Goal: Check status: Check status

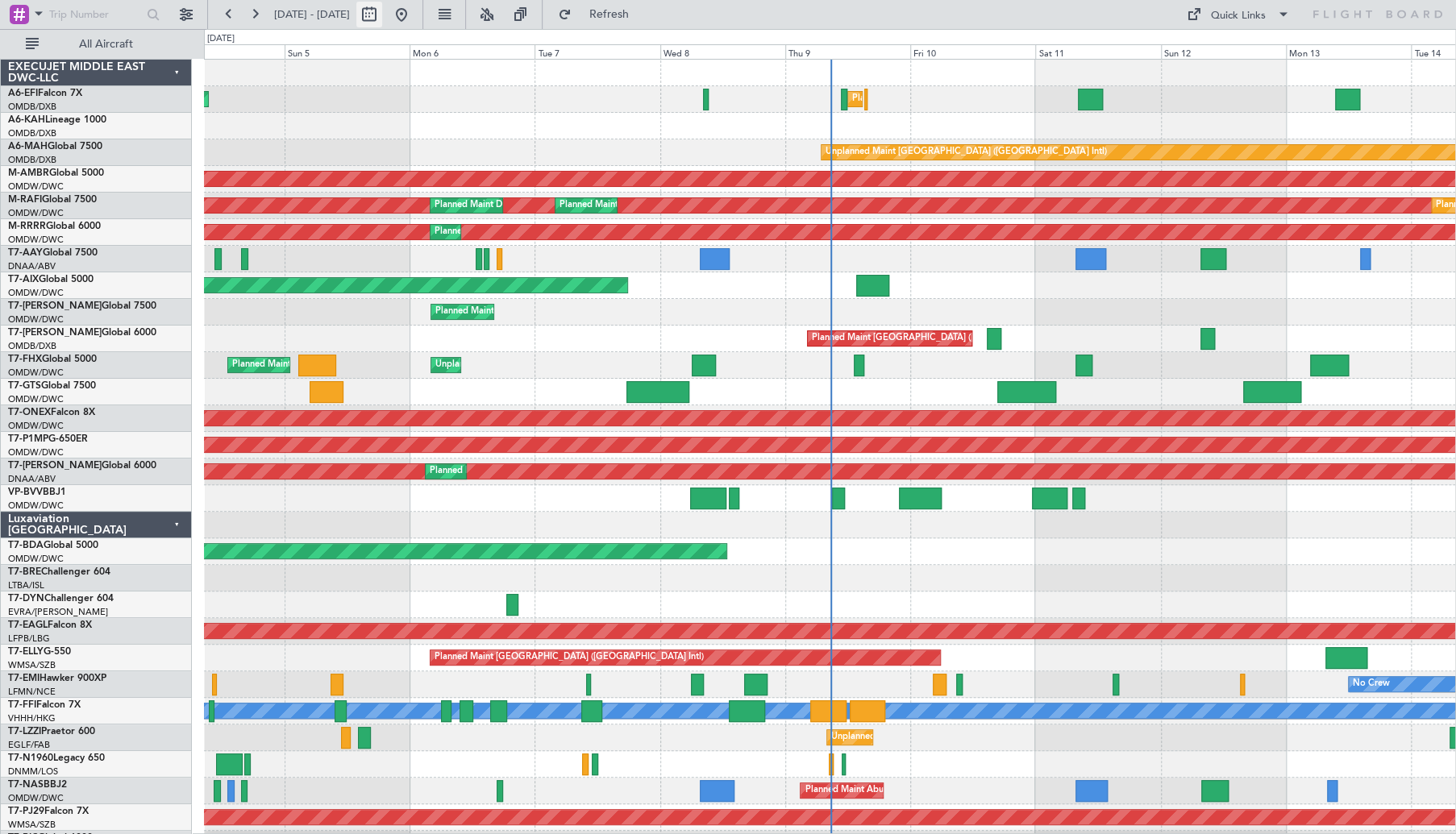
click at [382, 15] on button at bounding box center [369, 14] width 25 height 25
select select "10"
select select "2025"
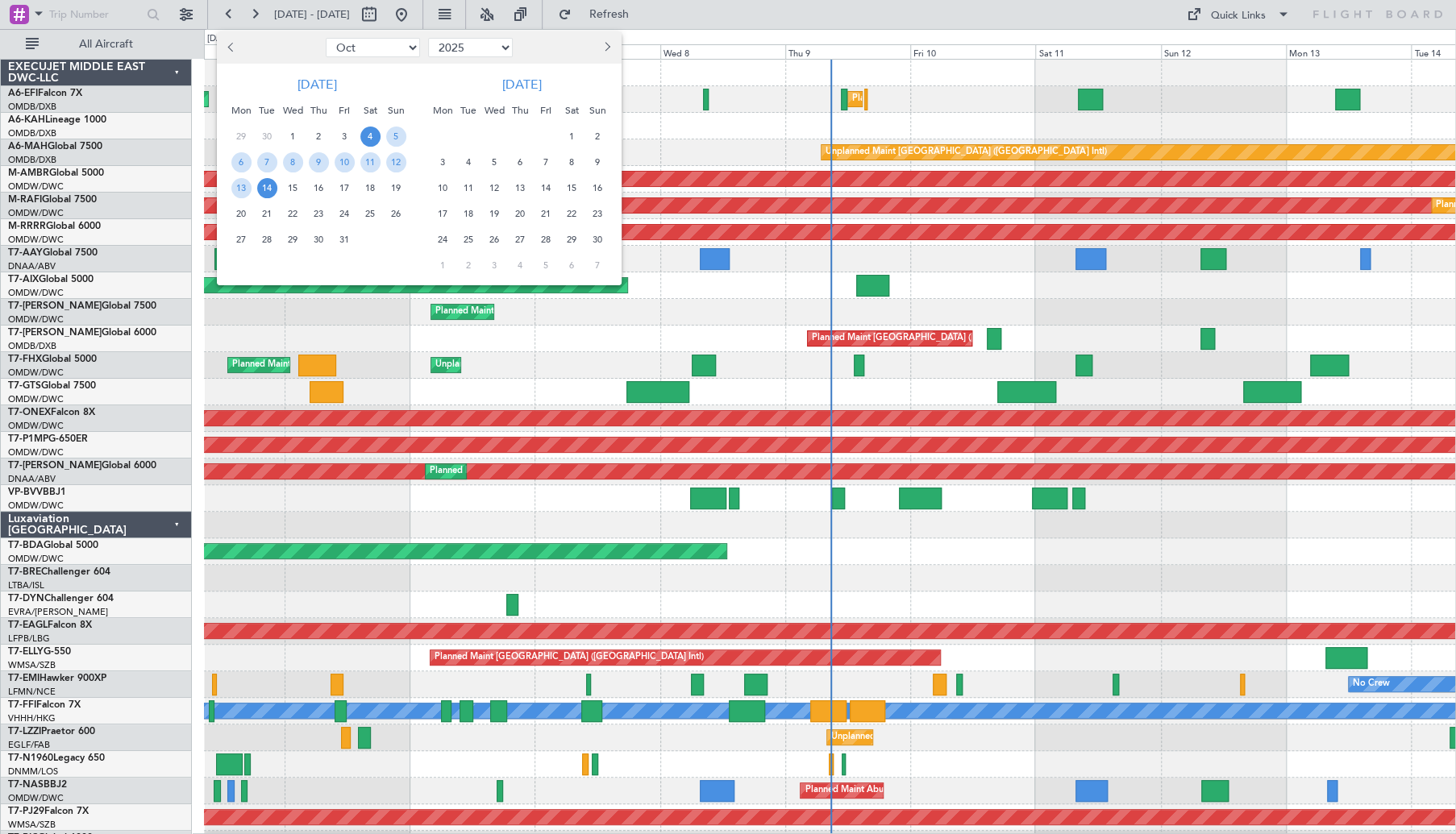
click at [237, 44] on button "Previous month" at bounding box center [232, 47] width 18 height 25
select select "8"
click at [263, 212] on span "19" at bounding box center [267, 214] width 20 height 20
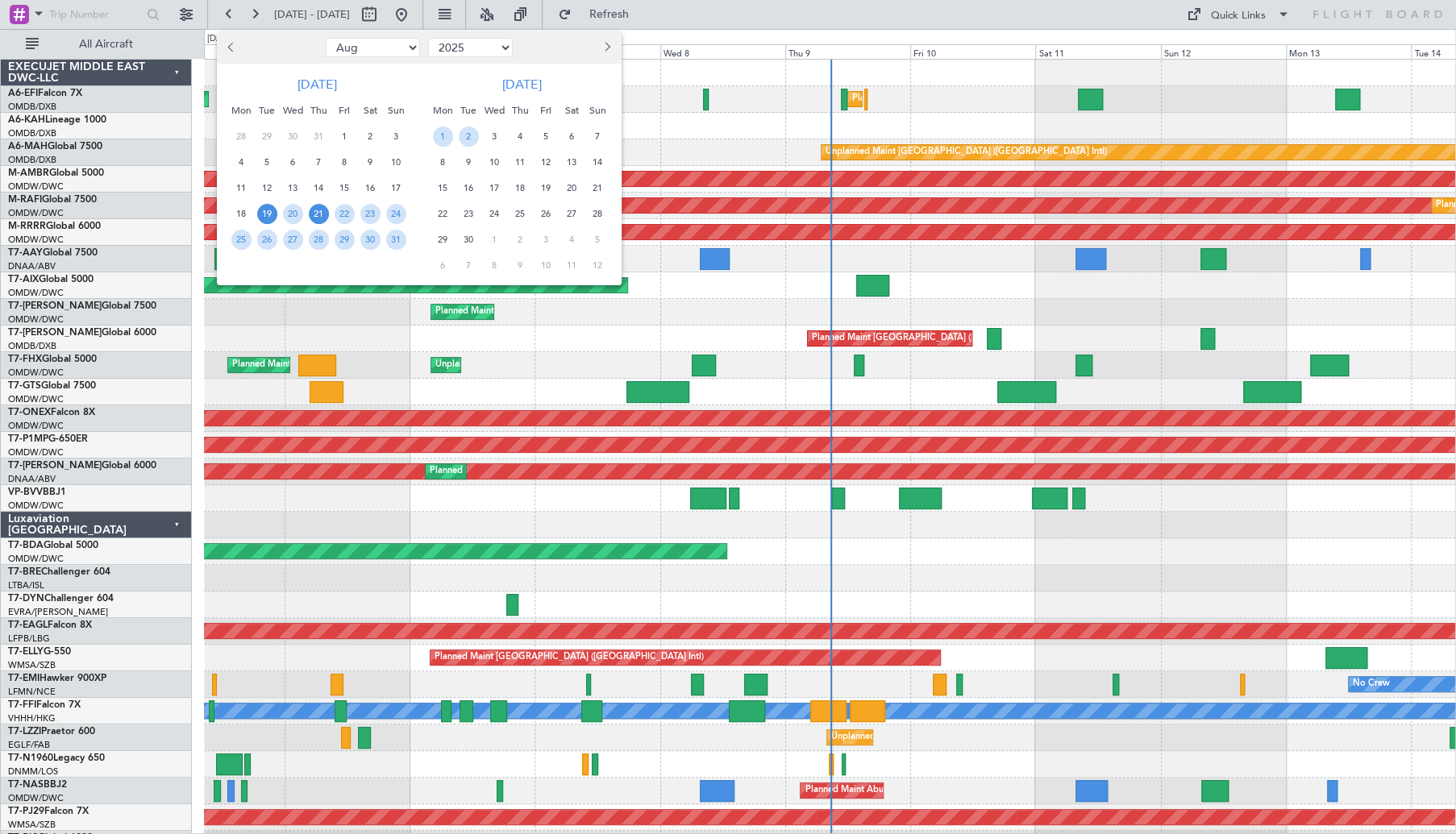
click at [316, 212] on span "21" at bounding box center [319, 214] width 20 height 20
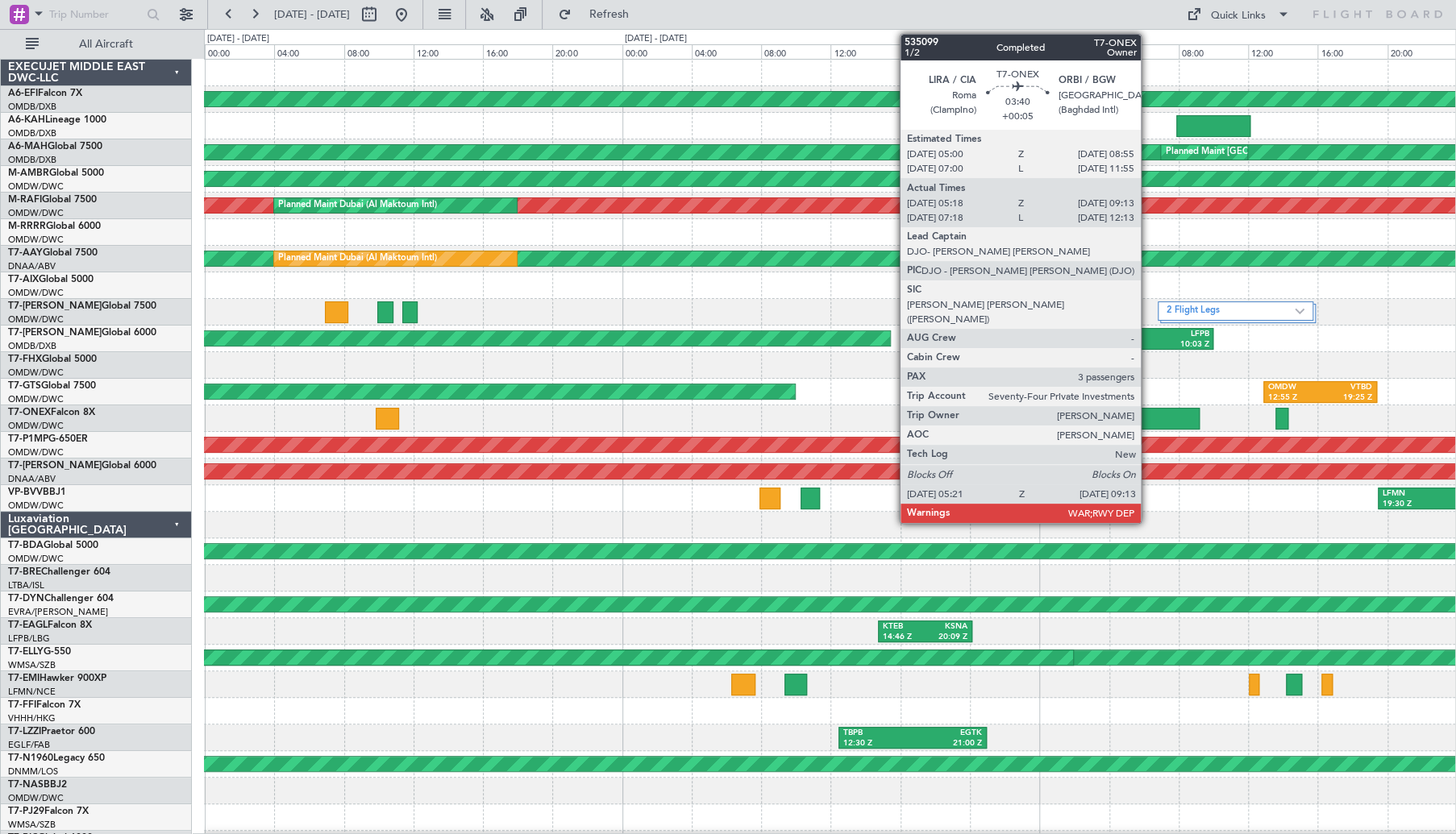
click at [1148, 416] on div at bounding box center [1166, 419] width 68 height 22
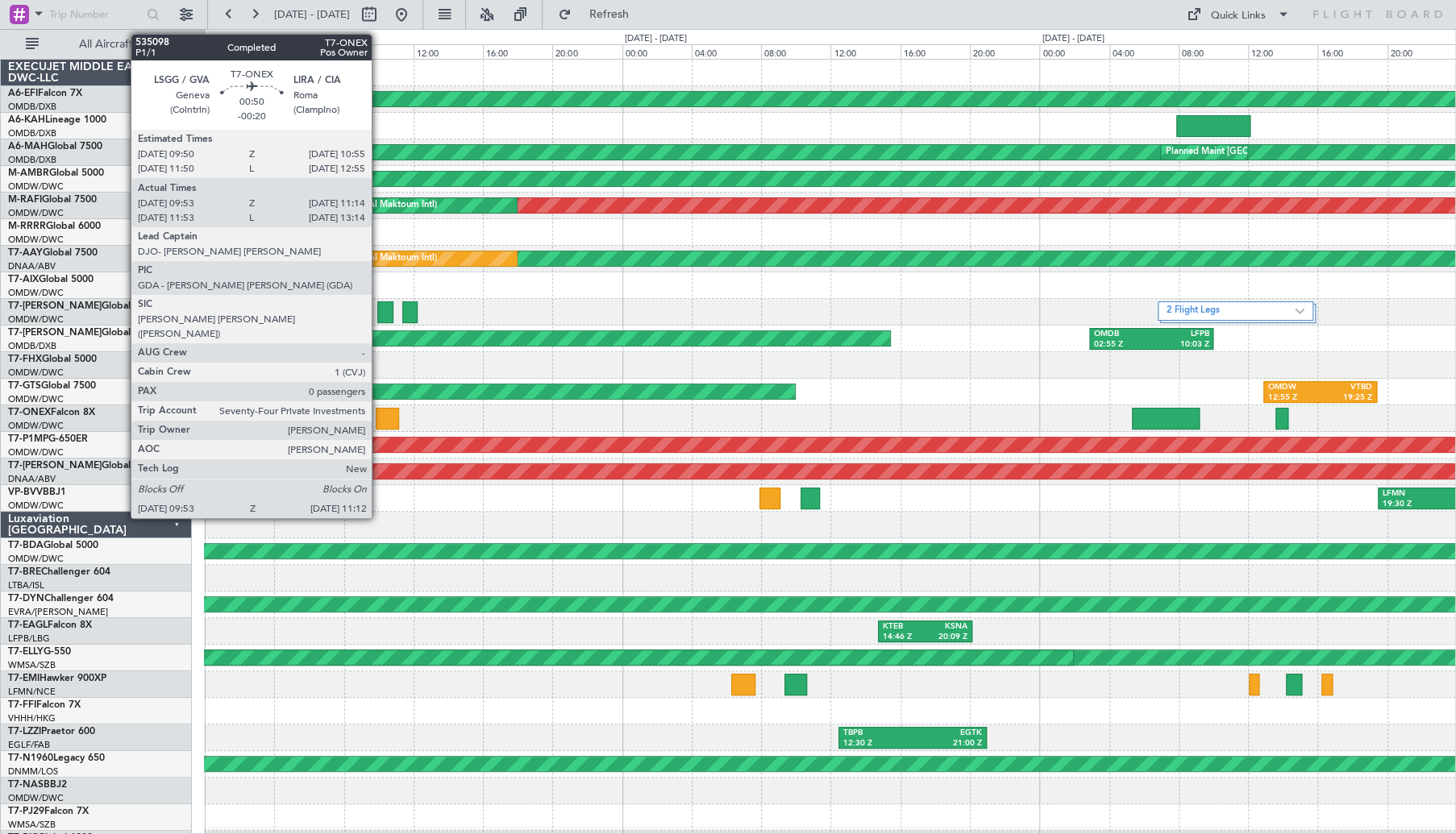
click at [379, 414] on div at bounding box center [388, 419] width 24 height 22
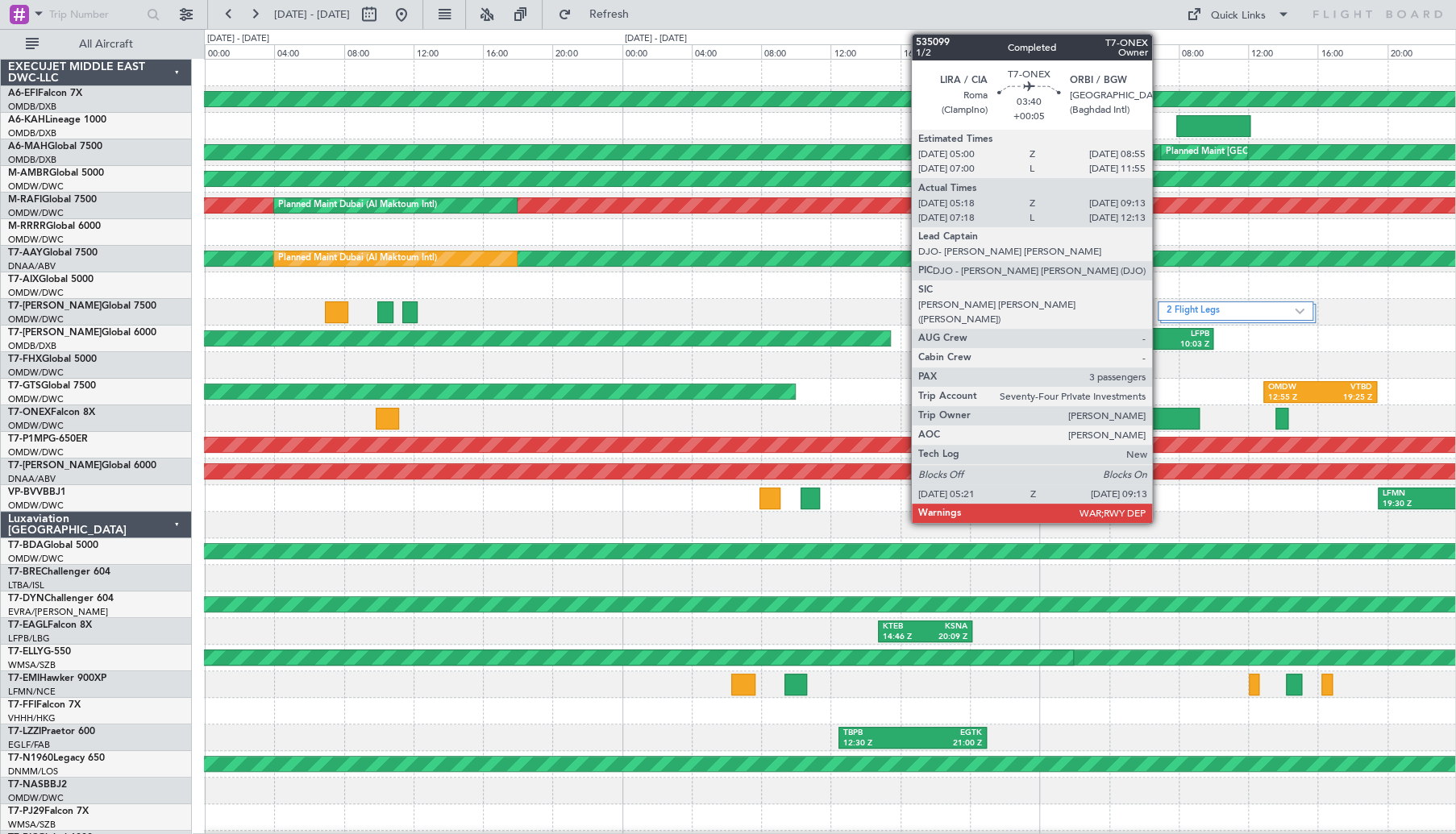
click at [1159, 415] on div at bounding box center [1166, 419] width 68 height 22
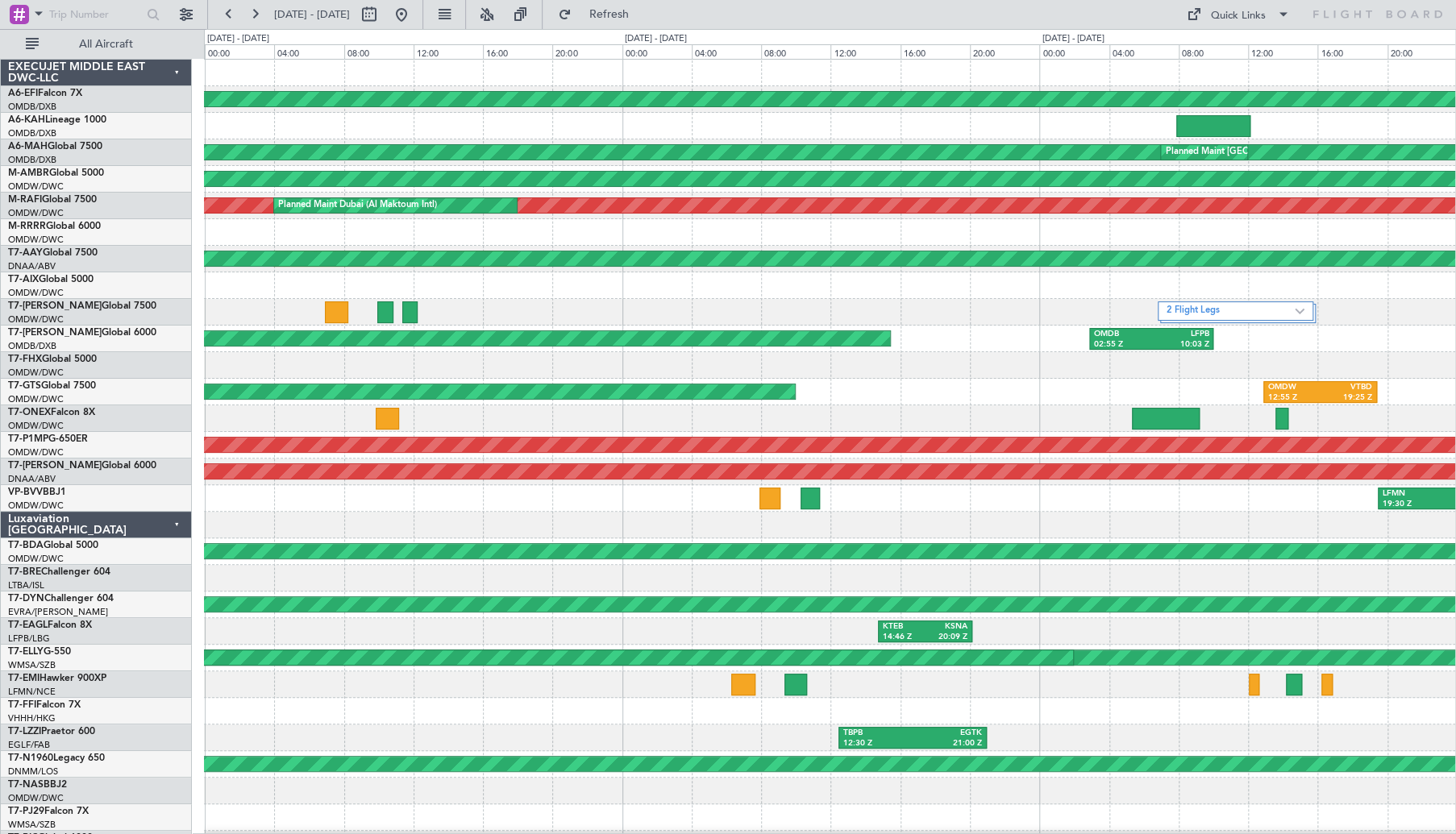
click at [339, 10] on span "[DATE] - [DATE]" at bounding box center [311, 14] width 75 height 14
click at [382, 5] on button at bounding box center [369, 14] width 25 height 25
select select "8"
select select "2025"
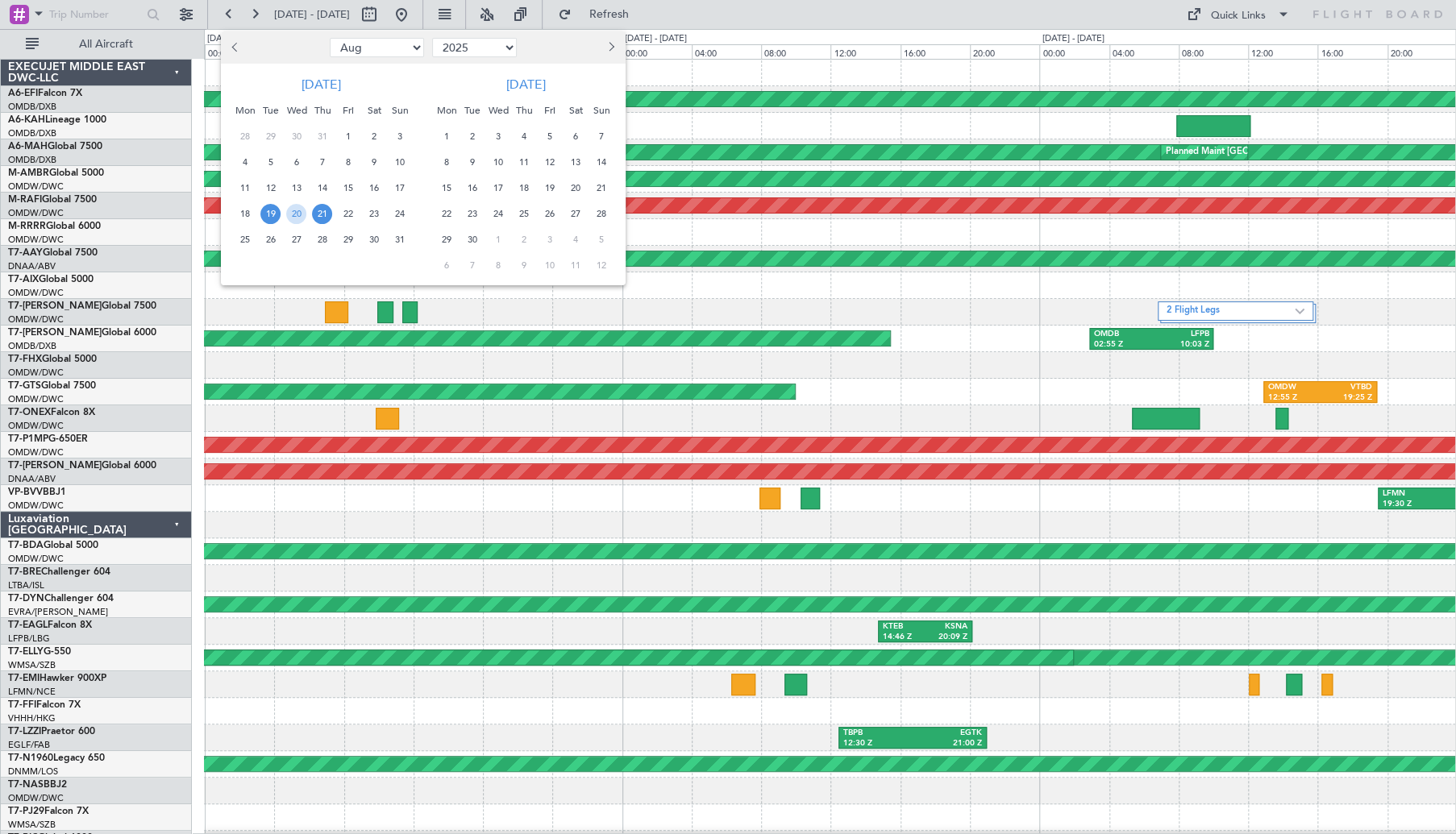
click at [526, 136] on span "4" at bounding box center [524, 136] width 20 height 20
click at [545, 132] on span "5" at bounding box center [549, 136] width 20 height 20
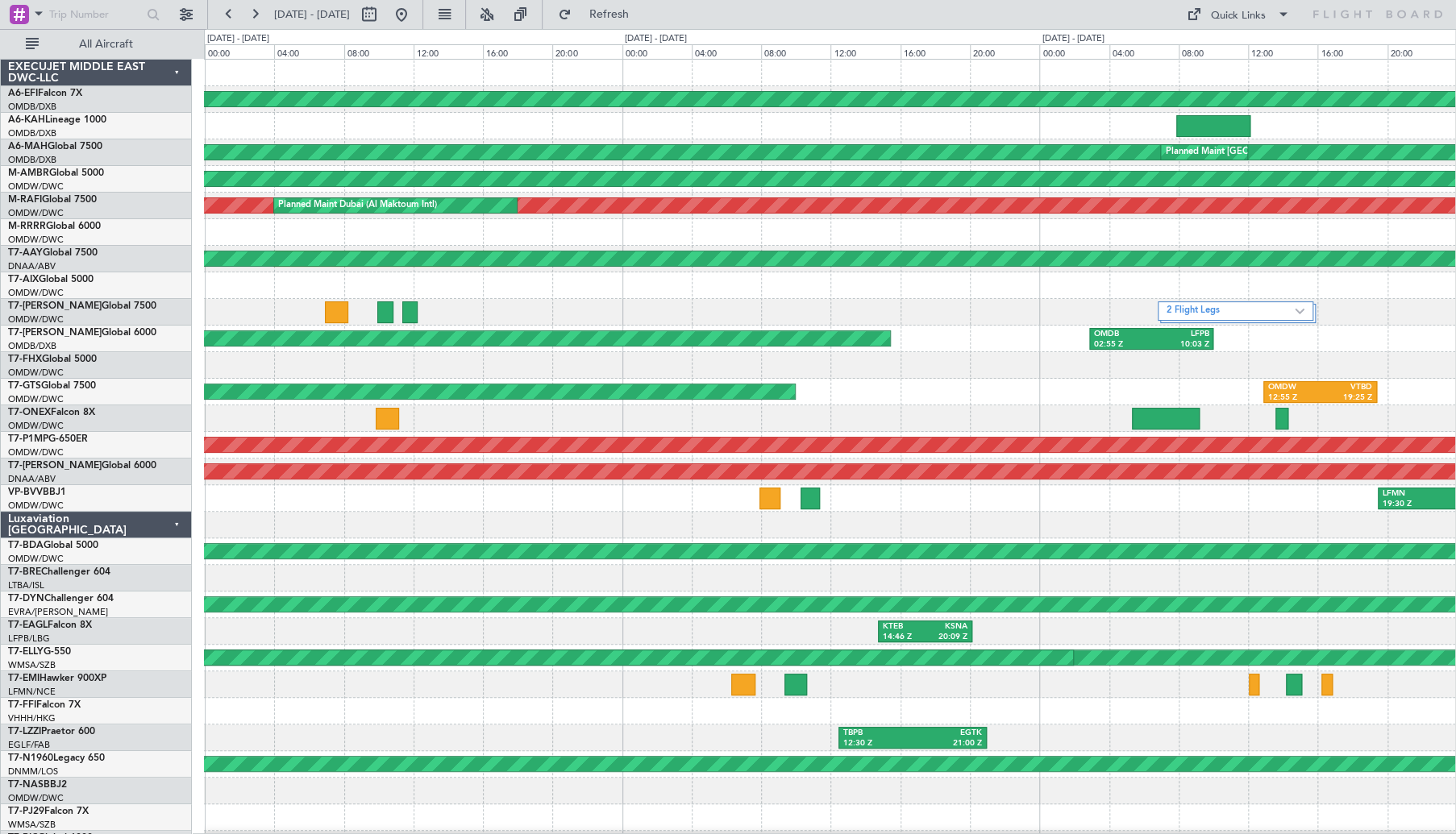
select select "9"
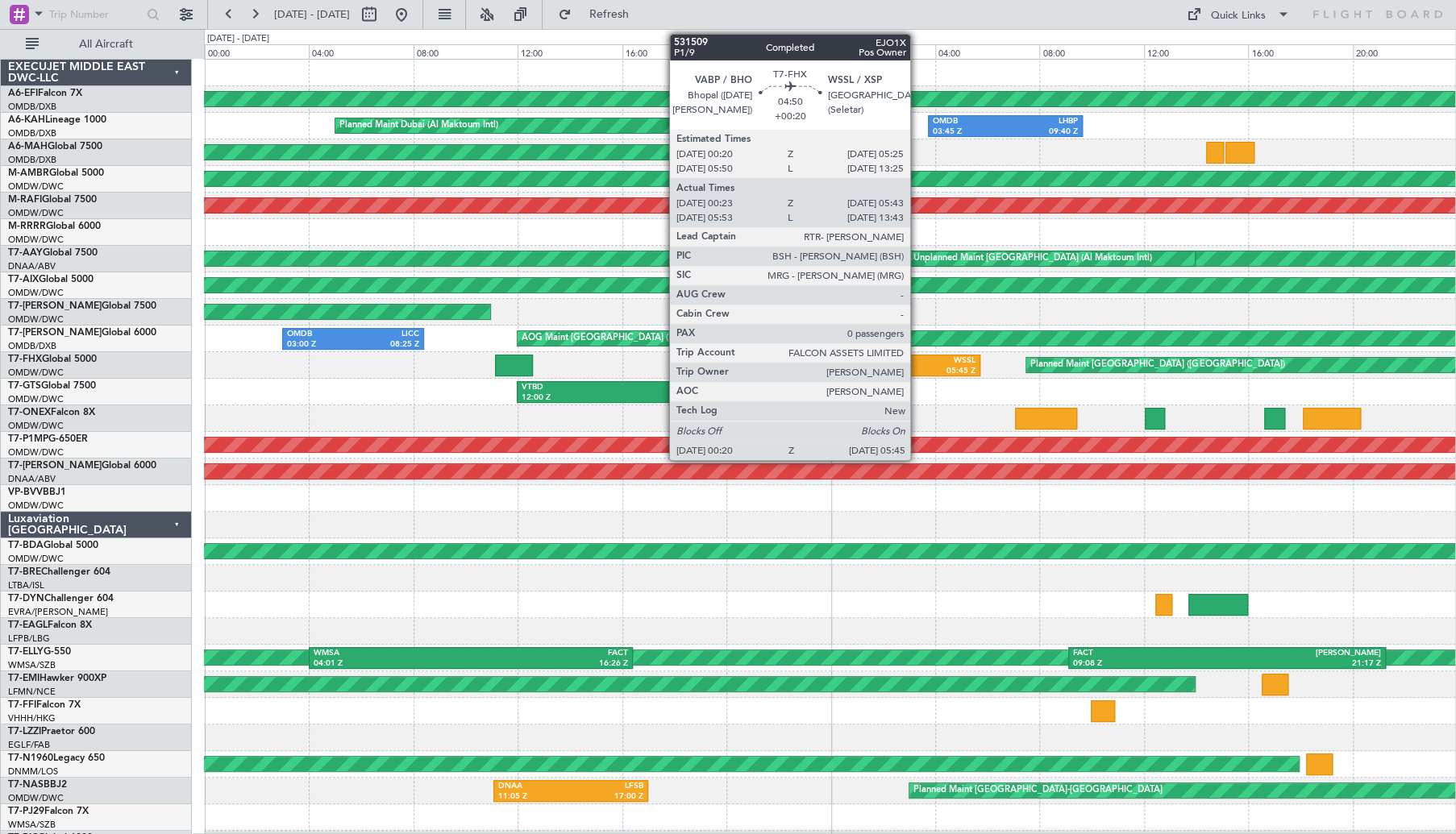
click at [916, 357] on div "WSSL" at bounding box center [942, 360] width 66 height 11
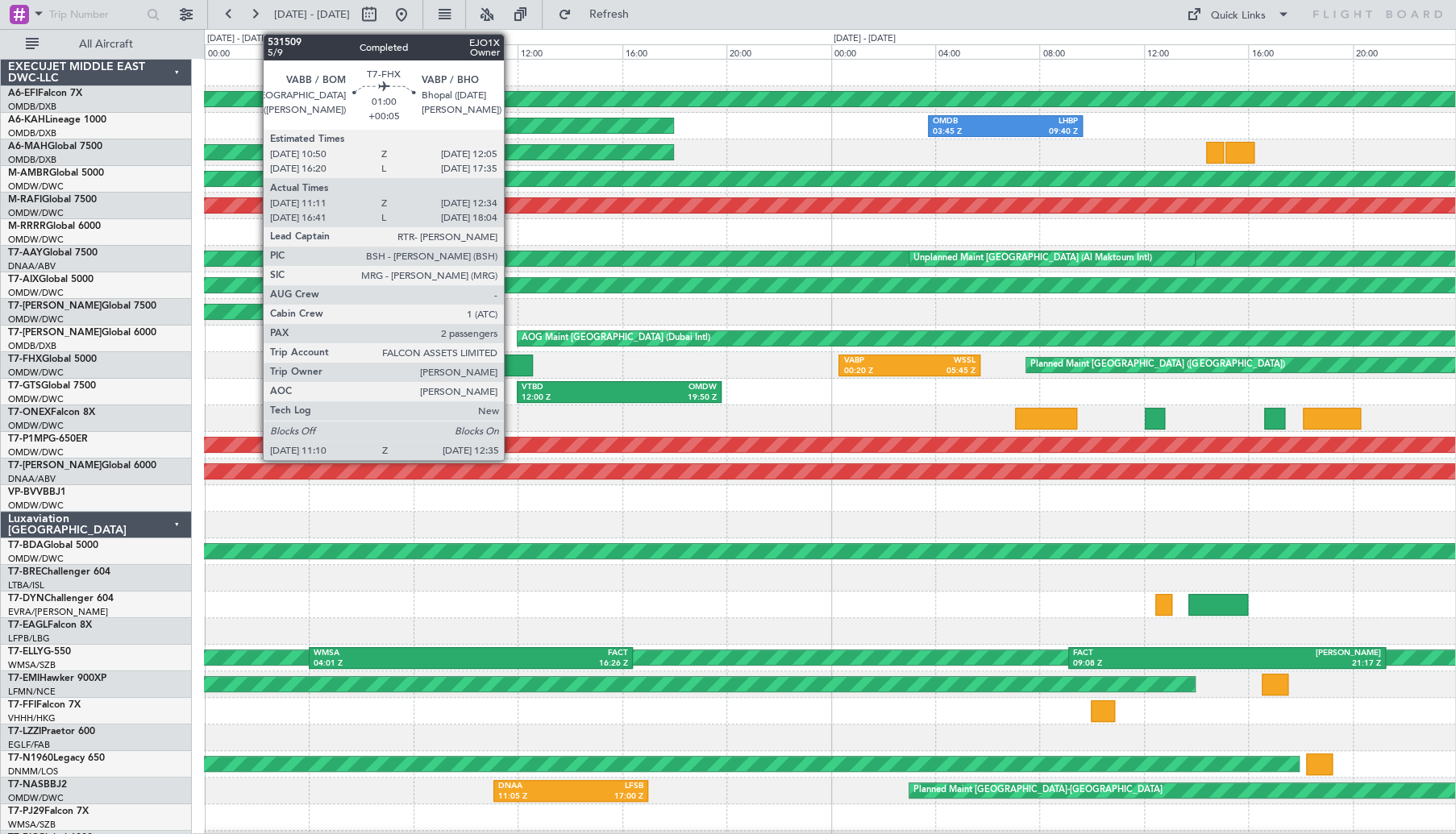
click at [511, 362] on div at bounding box center [514, 365] width 37 height 22
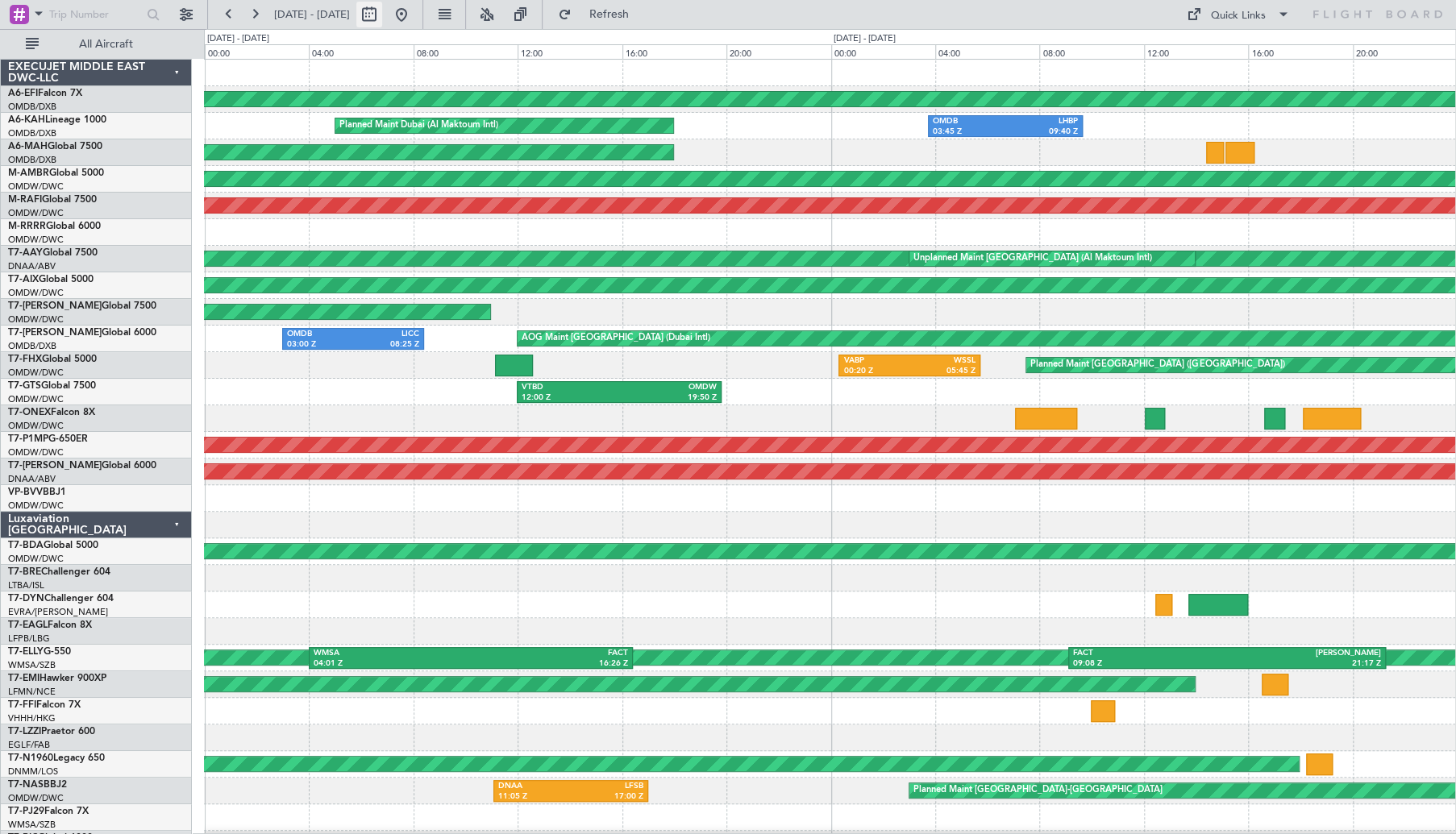
click at [382, 19] on button at bounding box center [369, 14] width 25 height 25
select select "9"
select select "2025"
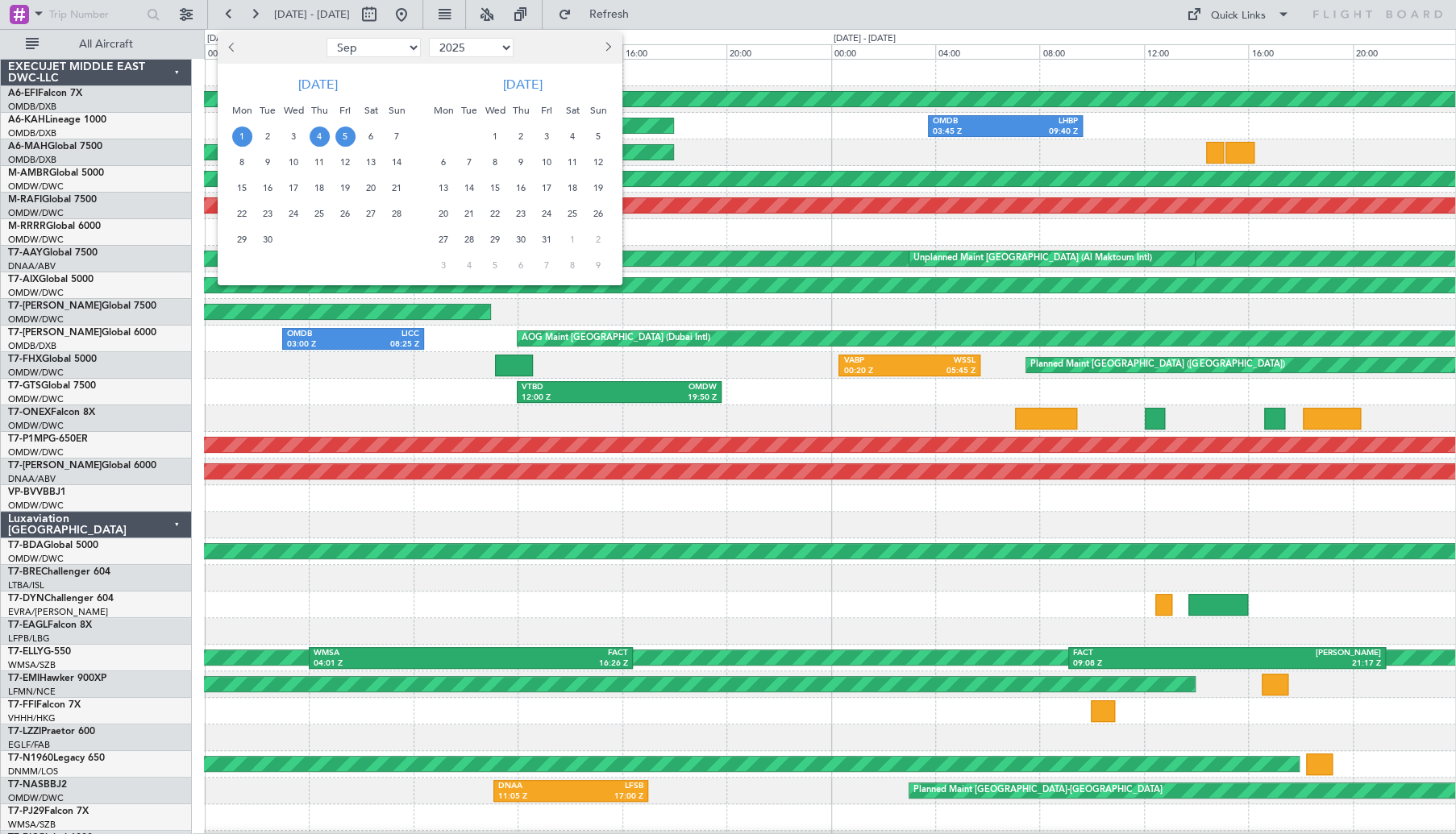
click at [235, 136] on span "1" at bounding box center [243, 136] width 20 height 20
click at [265, 132] on span "2" at bounding box center [268, 136] width 20 height 20
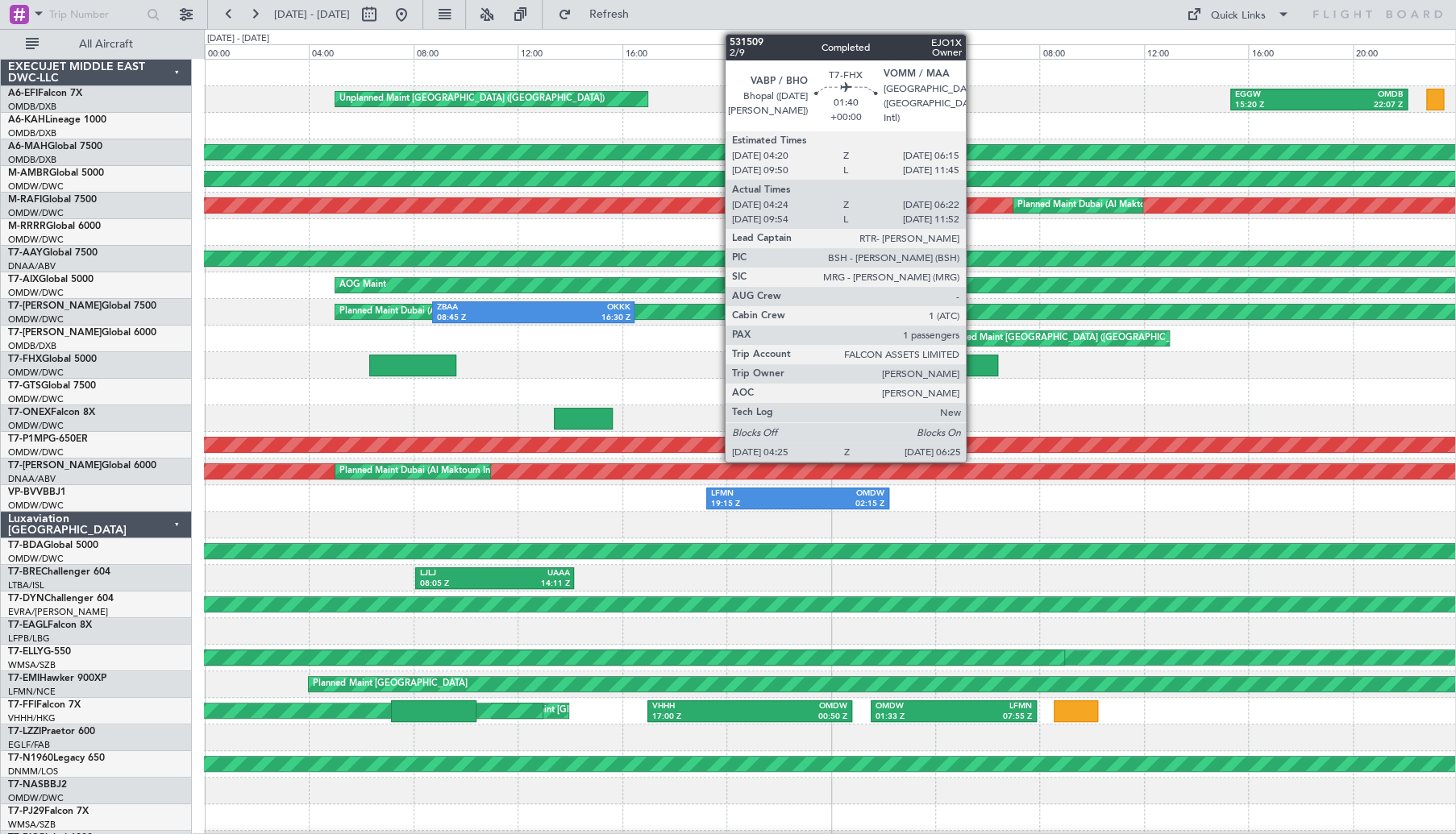
click at [973, 374] on div at bounding box center [971, 365] width 53 height 22
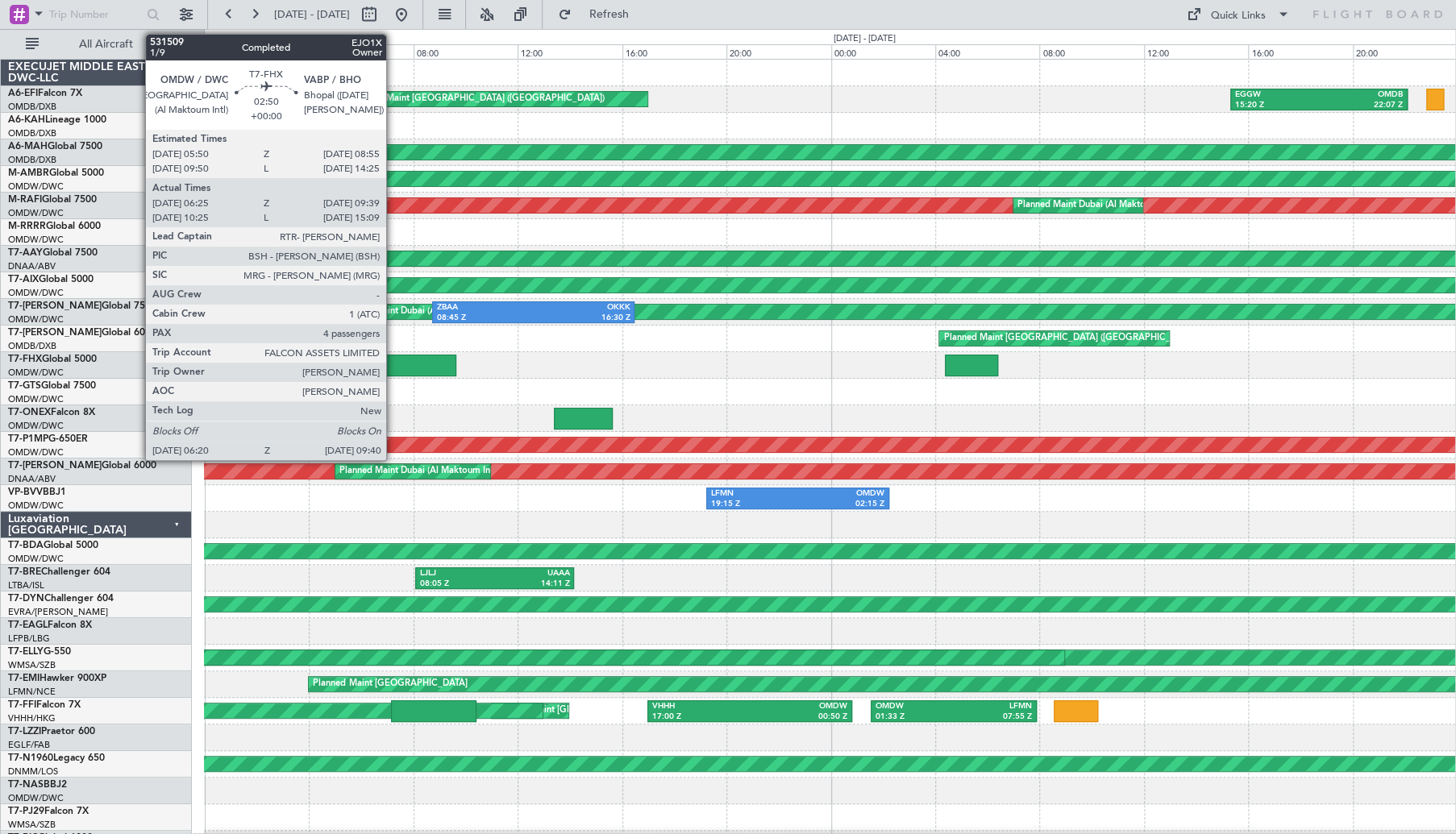
click at [393, 365] on div at bounding box center [412, 365] width 87 height 22
